Goal: Transaction & Acquisition: Purchase product/service

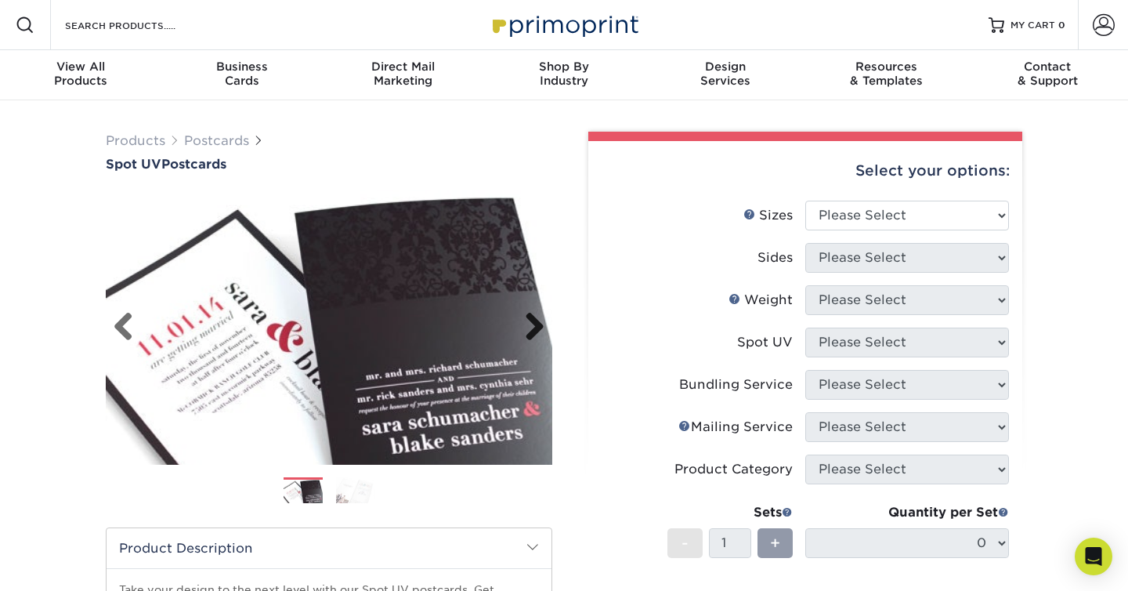
click at [534, 327] on link "Next" at bounding box center [528, 327] width 31 height 31
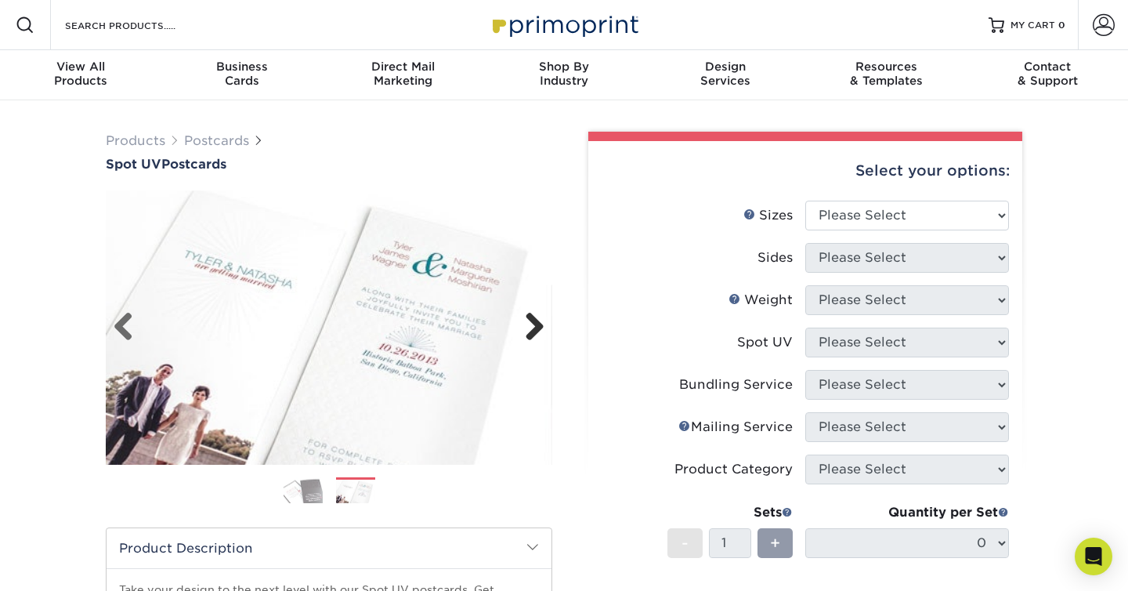
click at [534, 327] on link "Next" at bounding box center [528, 327] width 31 height 31
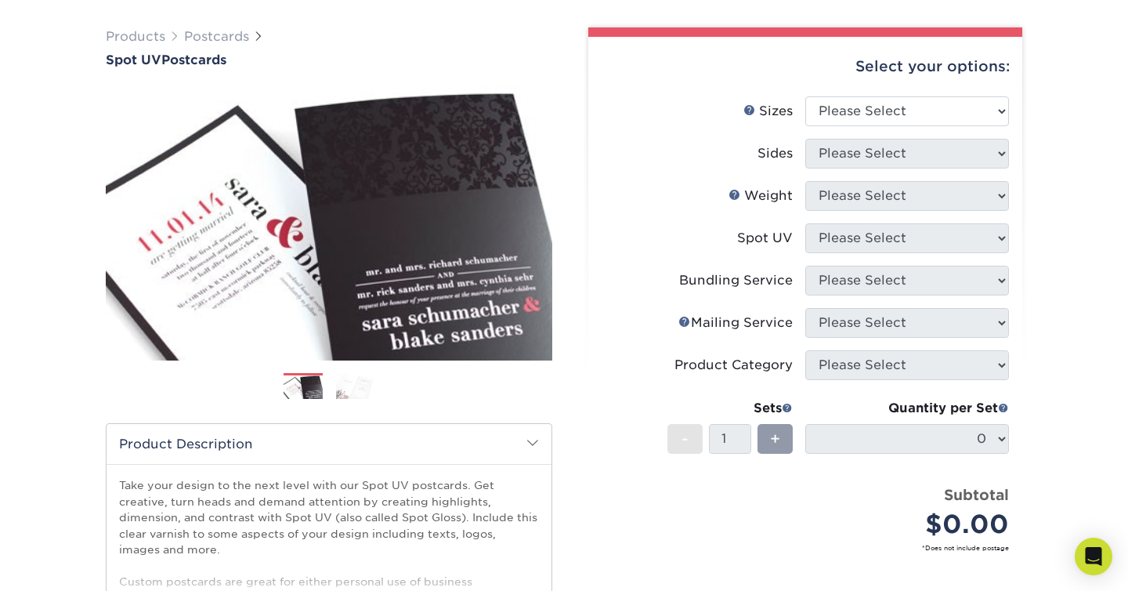
scroll to position [161, 0]
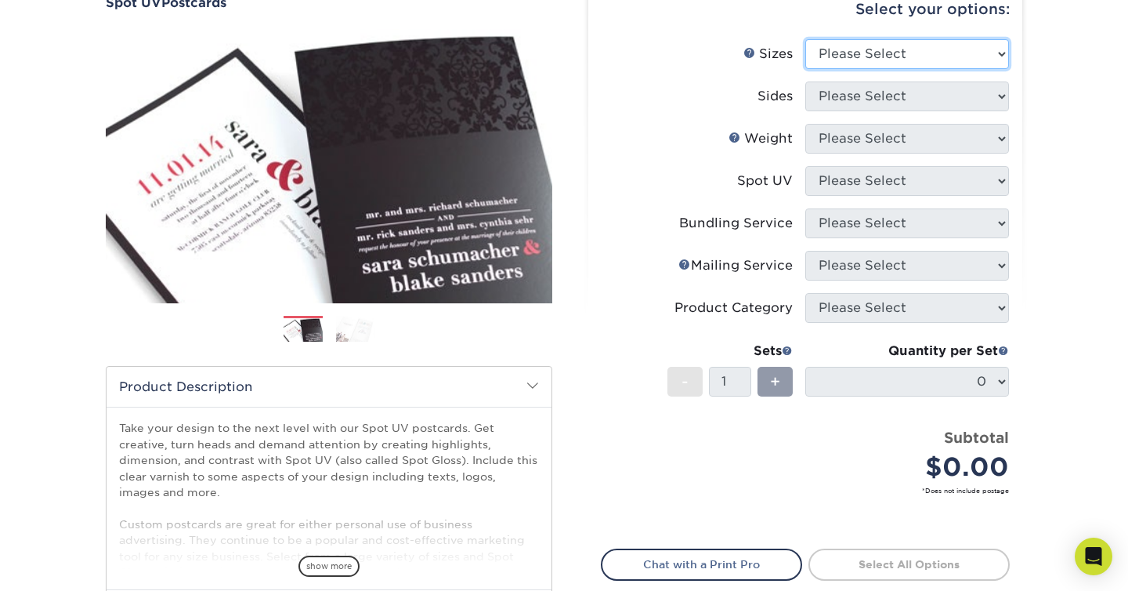
click at [870, 58] on select "Please Select 1.5" x 7" 2" x 6" 2" x 8" 2.12" x 5.5" 2.75" x 4.25" 2.75" x 8.5"…" at bounding box center [907, 54] width 204 height 30
select select "4.00x6.00"
click at [805, 39] on select "Please Select 1.5" x 7" 2" x 6" 2" x 8" 2.12" x 5.5" 2.75" x 4.25" 2.75" x 8.5"…" at bounding box center [907, 54] width 204 height 30
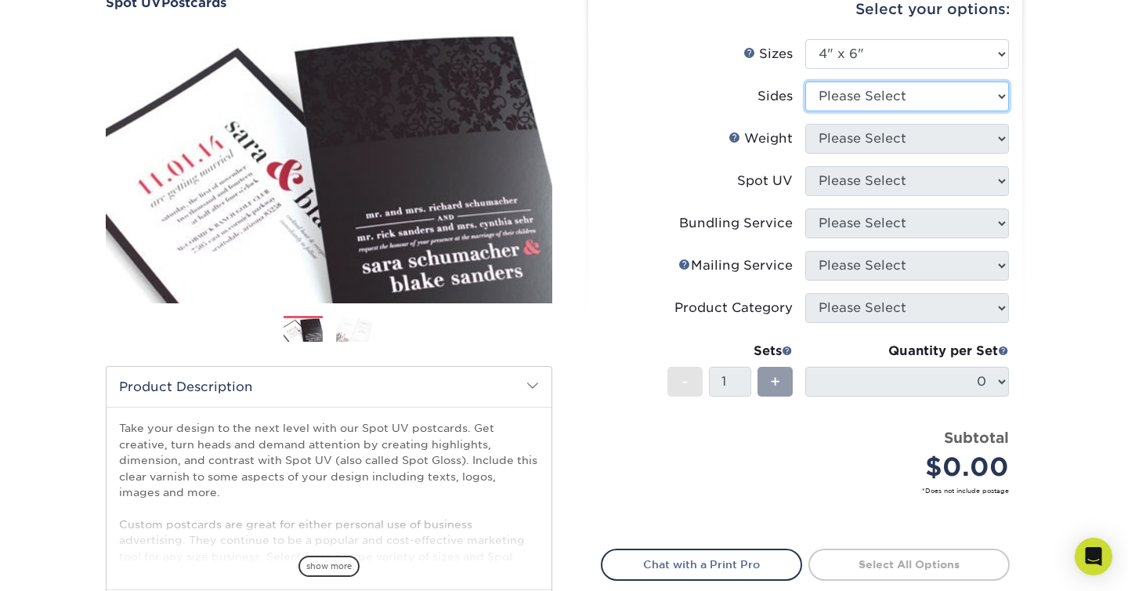
click at [921, 96] on select "Please Select Print Both Sides Print Front Only" at bounding box center [907, 96] width 204 height 30
select select "13abbda7-1d64-4f25-8bb2-c179b224825d"
click at [805, 81] on select "Please Select Print Both Sides Print Front Only" at bounding box center [907, 96] width 204 height 30
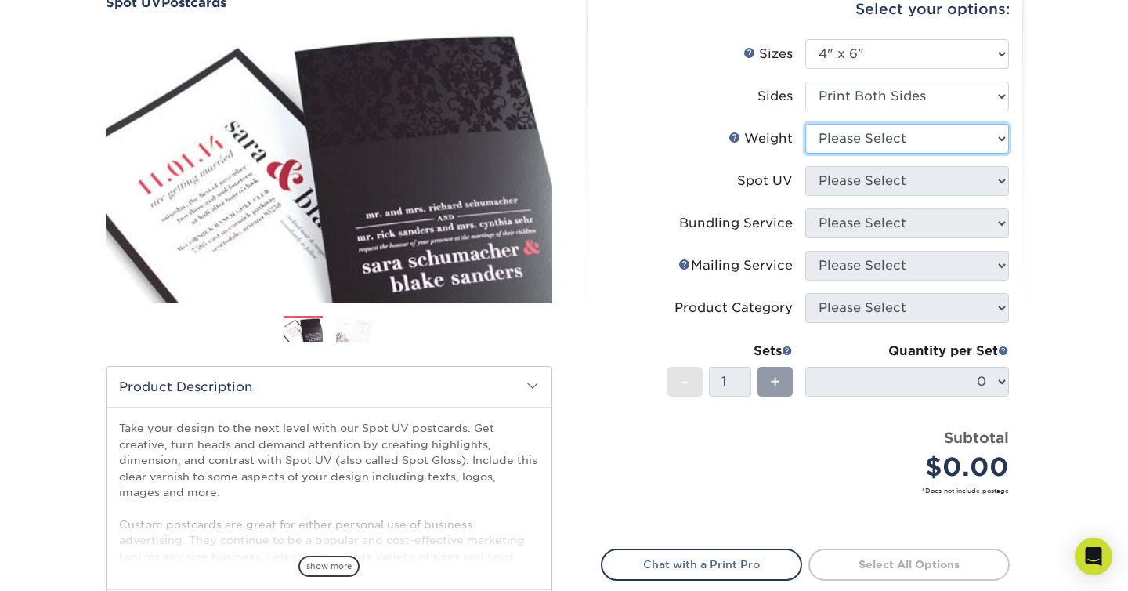
click at [917, 138] on select "Please Select 16PT" at bounding box center [907, 139] width 204 height 30
select select "16PT"
click at [805, 124] on select "Please Select 16PT" at bounding box center [907, 139] width 204 height 30
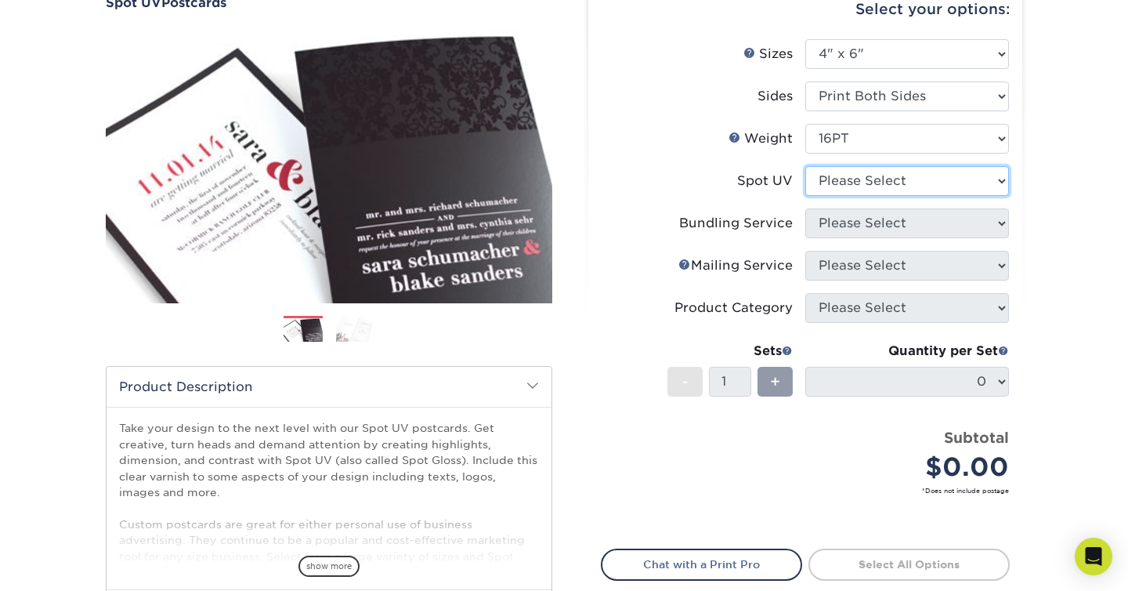
click at [916, 174] on select "Please Select Front and Back (Both Sides) Front Only Back Only" at bounding box center [907, 181] width 204 height 30
select select "1"
click at [805, 166] on select "Please Select Front and Back (Both Sides) Front Only Back Only" at bounding box center [907, 181] width 204 height 30
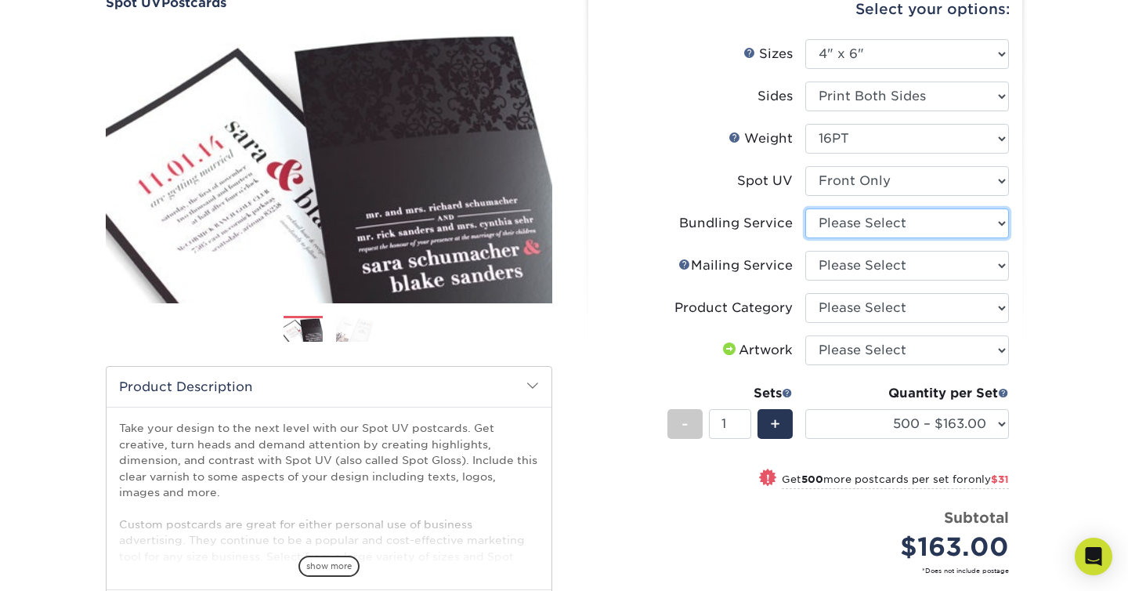
click at [998, 223] on select "Please Select No Bundling Services Yes, Bundles of 50 (+2 Days) Yes, Bundles of…" at bounding box center [907, 223] width 204 height 30
click at [964, 260] on select "Please Select No Direct Mailing Service No, I will mail/stamp/imprint Direct Ma…" at bounding box center [907, 266] width 204 height 30
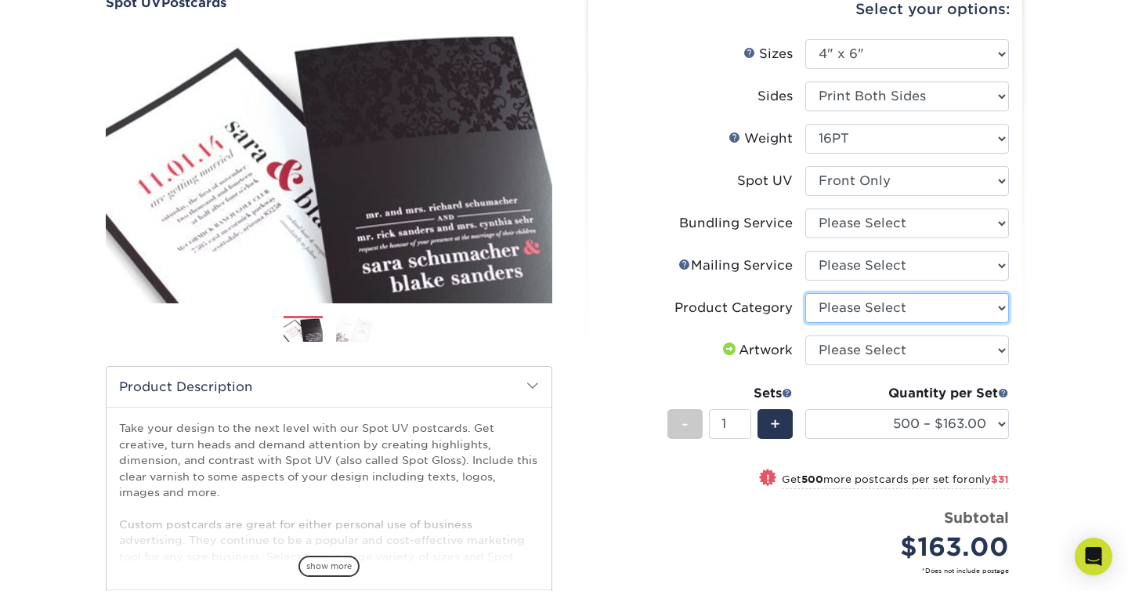
click at [977, 307] on select "Please Select Postcards" at bounding box center [907, 308] width 204 height 30
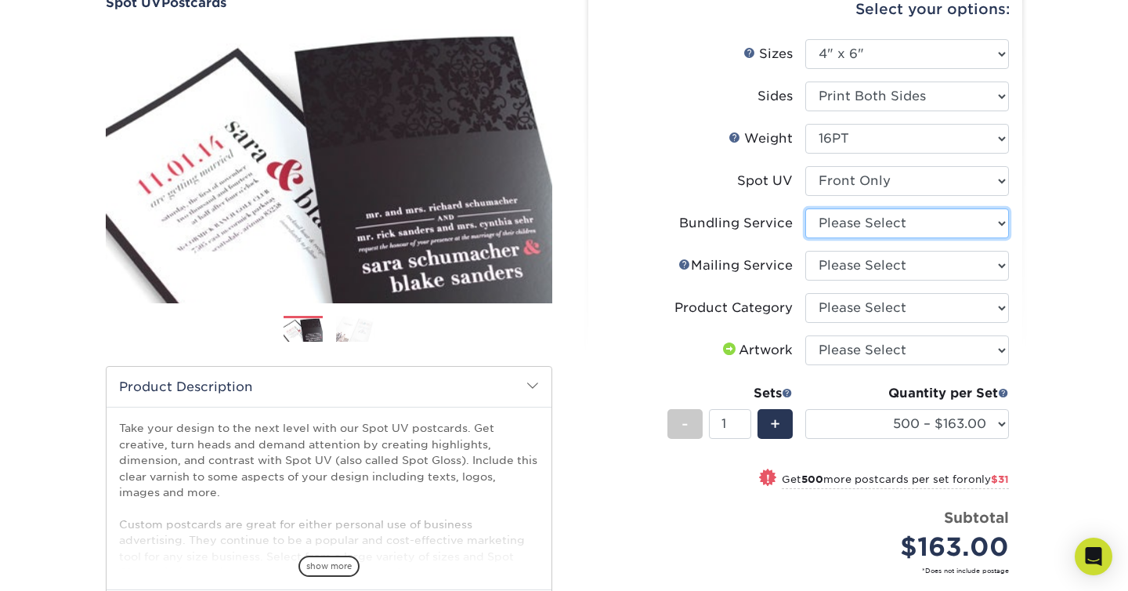
click at [996, 221] on select "Please Select No Bundling Services Yes, Bundles of 50 (+2 Days) Yes, Bundles of…" at bounding box center [907, 223] width 204 height 30
select select "58689abb-25c0-461c-a4c3-a80b627d6649"
click at [805, 208] on select "Please Select No Bundling Services Yes, Bundles of 50 (+2 Days) Yes, Bundles of…" at bounding box center [907, 223] width 204 height 30
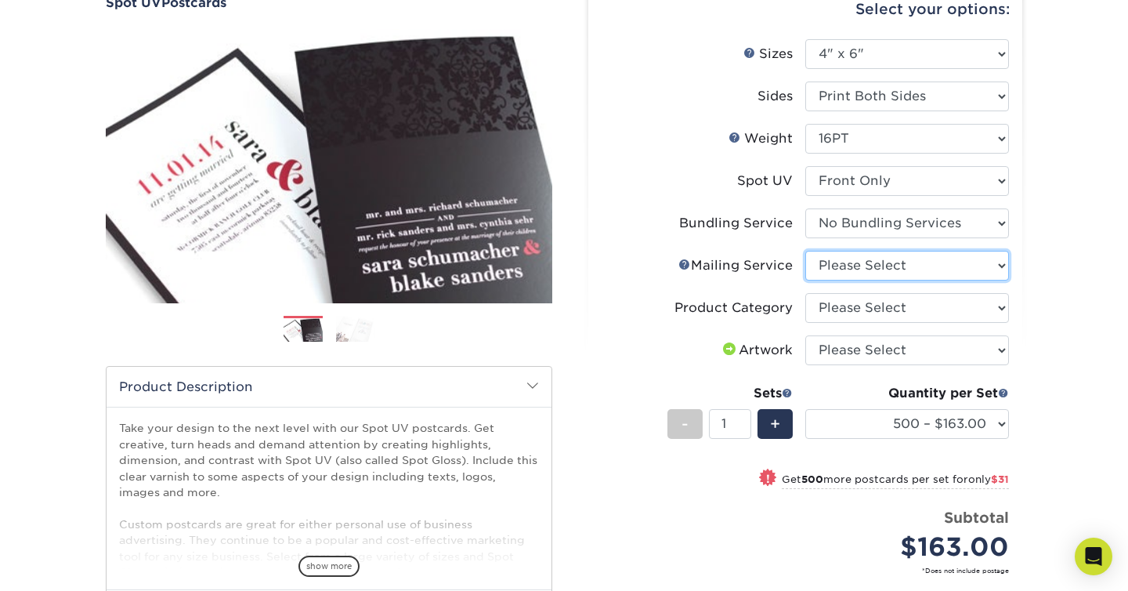
click at [997, 255] on select "Please Select No Direct Mailing Service No, I will mail/stamp/imprint Direct Ma…" at bounding box center [907, 266] width 204 height 30
select select "3e5e9bdd-d78a-4c28-a41d-fe1407925ca6"
click at [805, 251] on select "Please Select No Direct Mailing Service No, I will mail/stamp/imprint Direct Ma…" at bounding box center [907, 266] width 204 height 30
click at [974, 309] on select "Please Select Postcards" at bounding box center [907, 308] width 204 height 30
select select "9b7272e0-d6c8-4c3c-8e97-d3a1bcdab858"
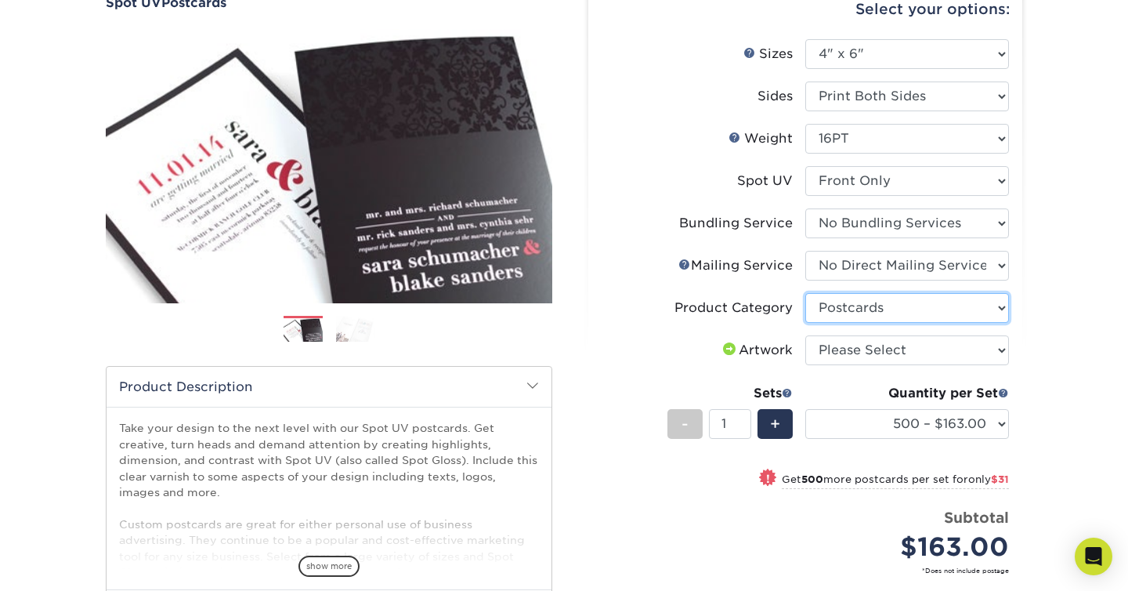
click at [805, 293] on select "Please Select Postcards" at bounding box center [907, 308] width 204 height 30
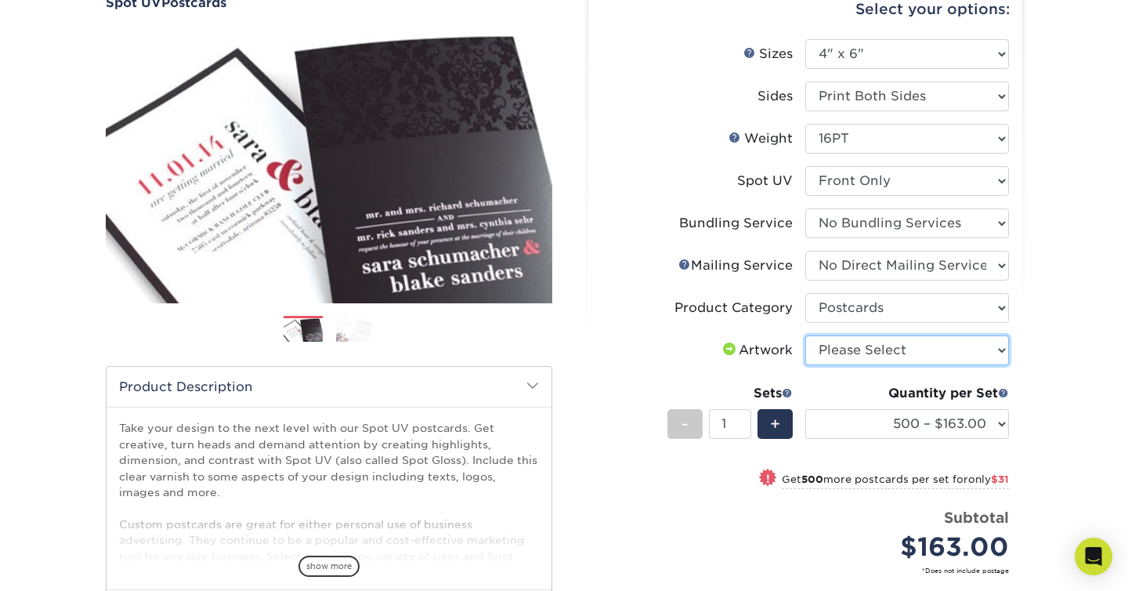
click at [968, 342] on select "Please Select I will upload files I need a design - $150" at bounding box center [907, 350] width 204 height 30
select select "upload"
click at [805, 335] on select "Please Select I will upload files I need a design - $150" at bounding box center [907, 350] width 204 height 30
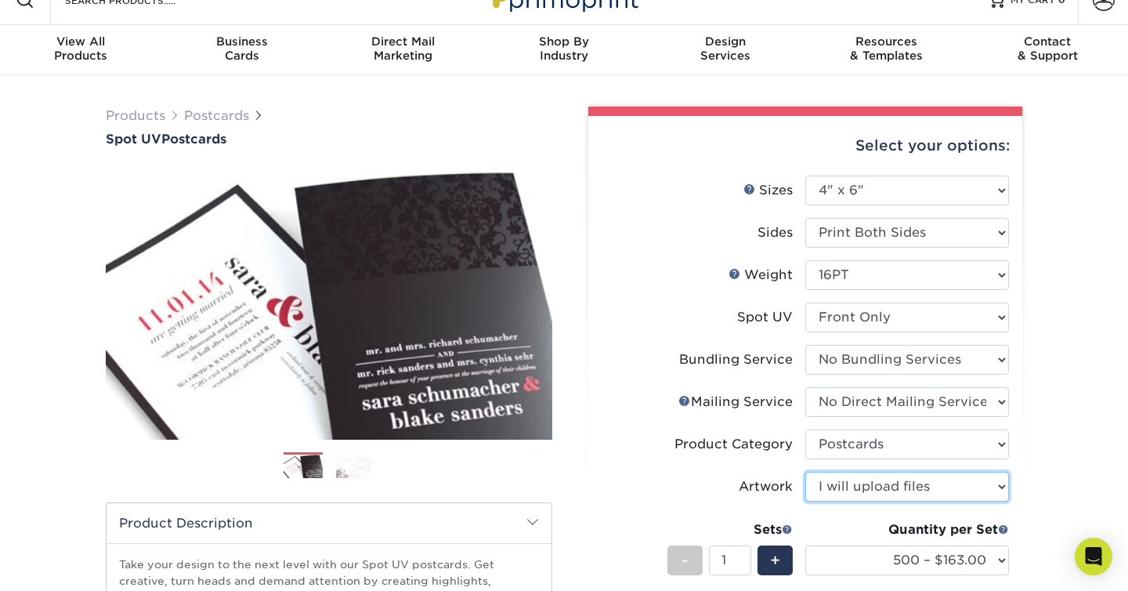
scroll to position [0, 0]
